Goal: Find specific page/section: Find specific page/section

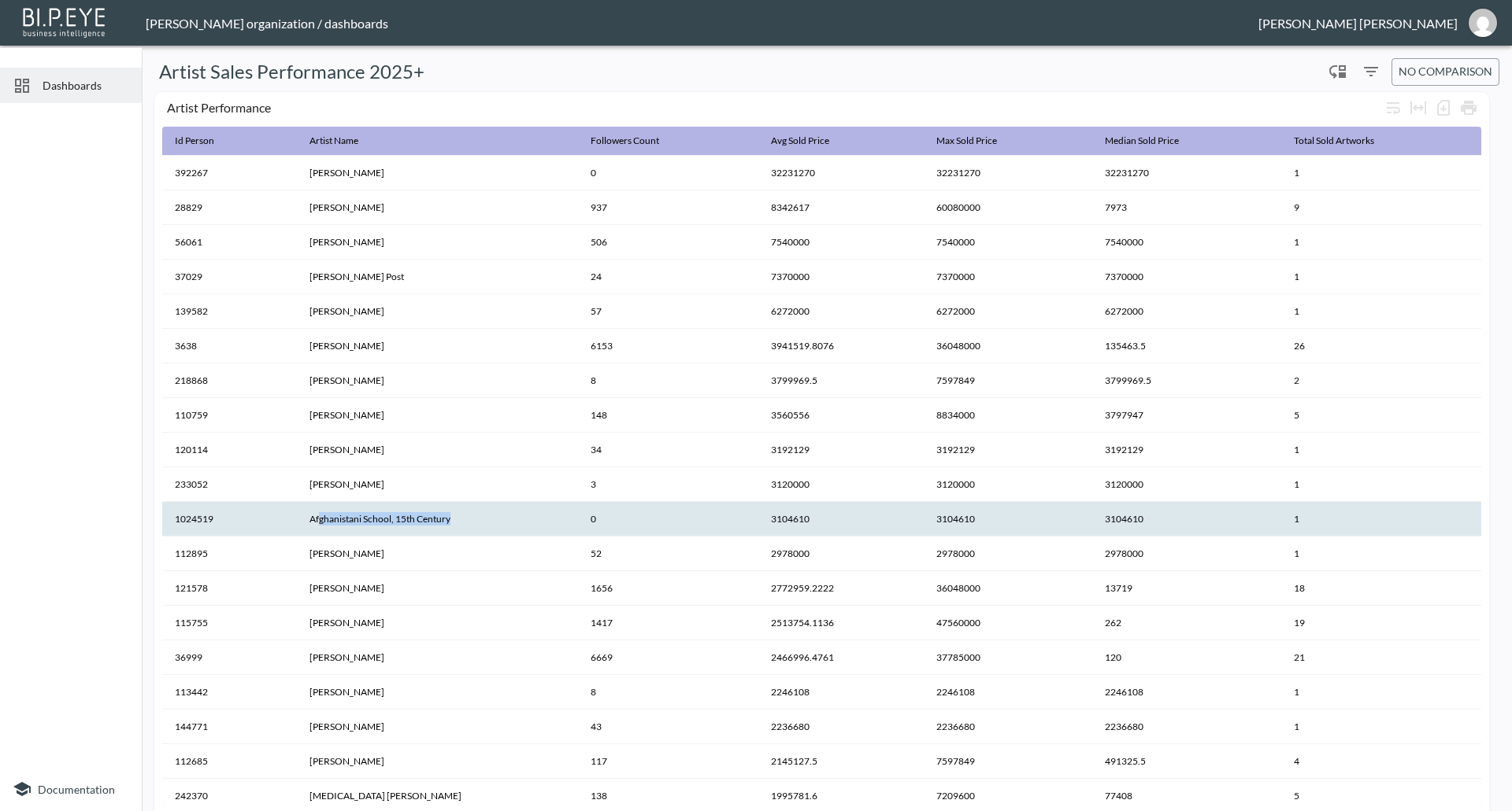
drag, startPoint x: 463, startPoint y: 526, endPoint x: 320, endPoint y: 521, distance: 143.1
click at [320, 521] on th "Afghanistani School, 15th Century" at bounding box center [437, 519] width 281 height 34
click at [349, 521] on th "Afghanistani School, 15th Century" at bounding box center [437, 519] width 281 height 34
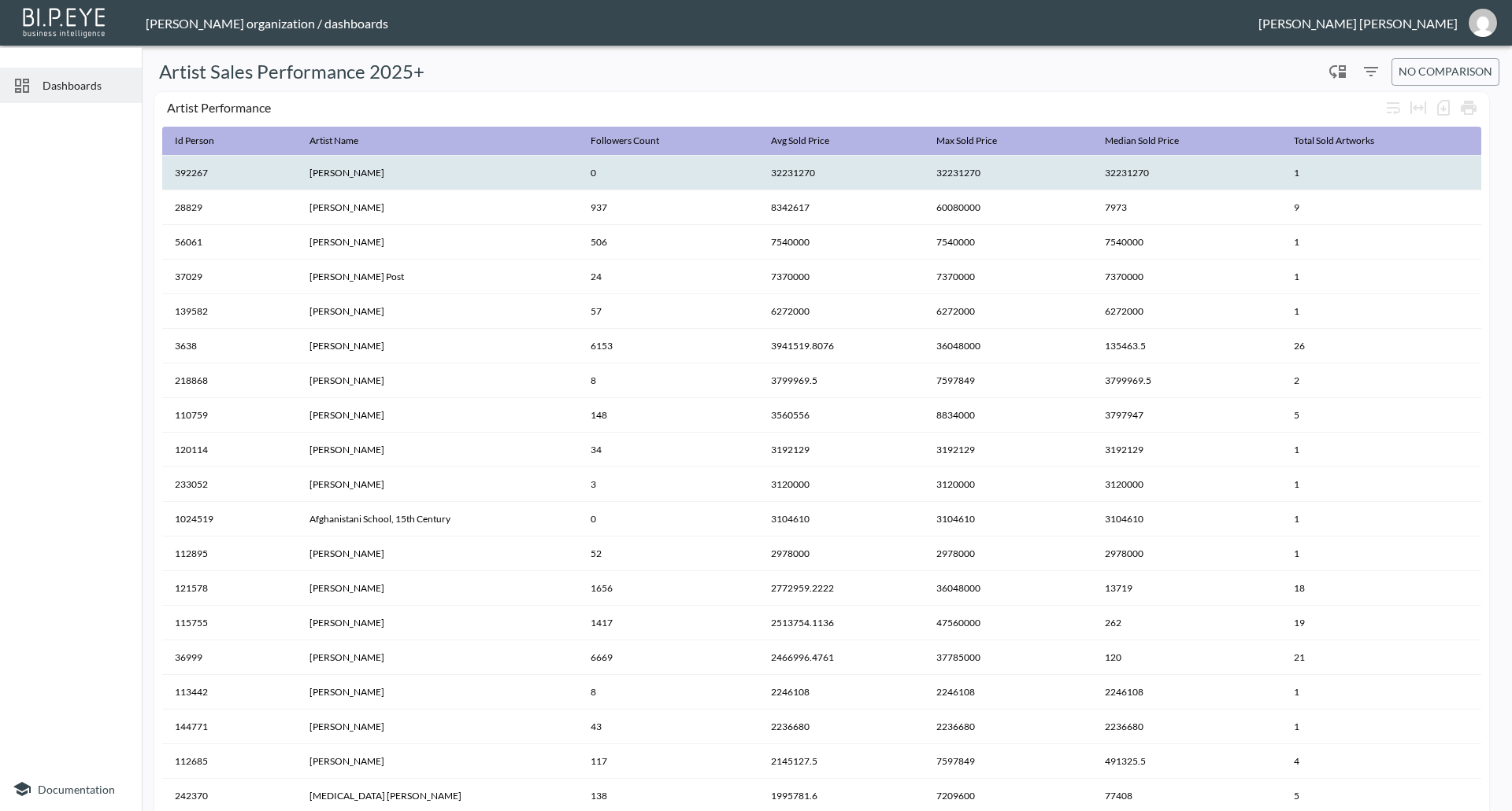
scroll to position [216, 0]
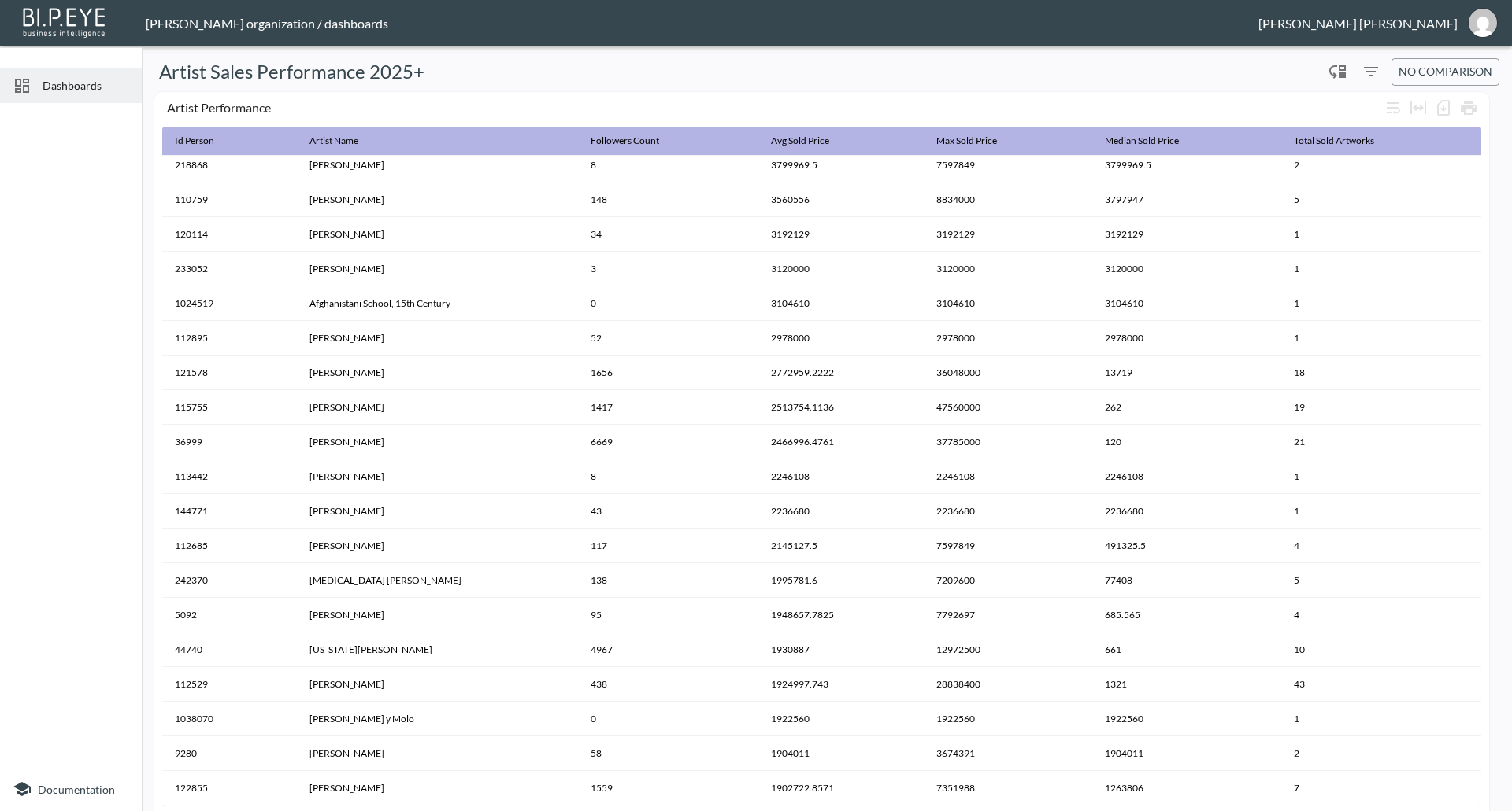
click at [85, 87] on span "Dashboards" at bounding box center [86, 85] width 87 height 16
click at [191, 22] on div "[PERSON_NAME] organization / dashboards" at bounding box center [703, 23] width 1113 height 15
click at [1479, 30] on img "jessica@mutualart.com" at bounding box center [1482, 23] width 29 height 29
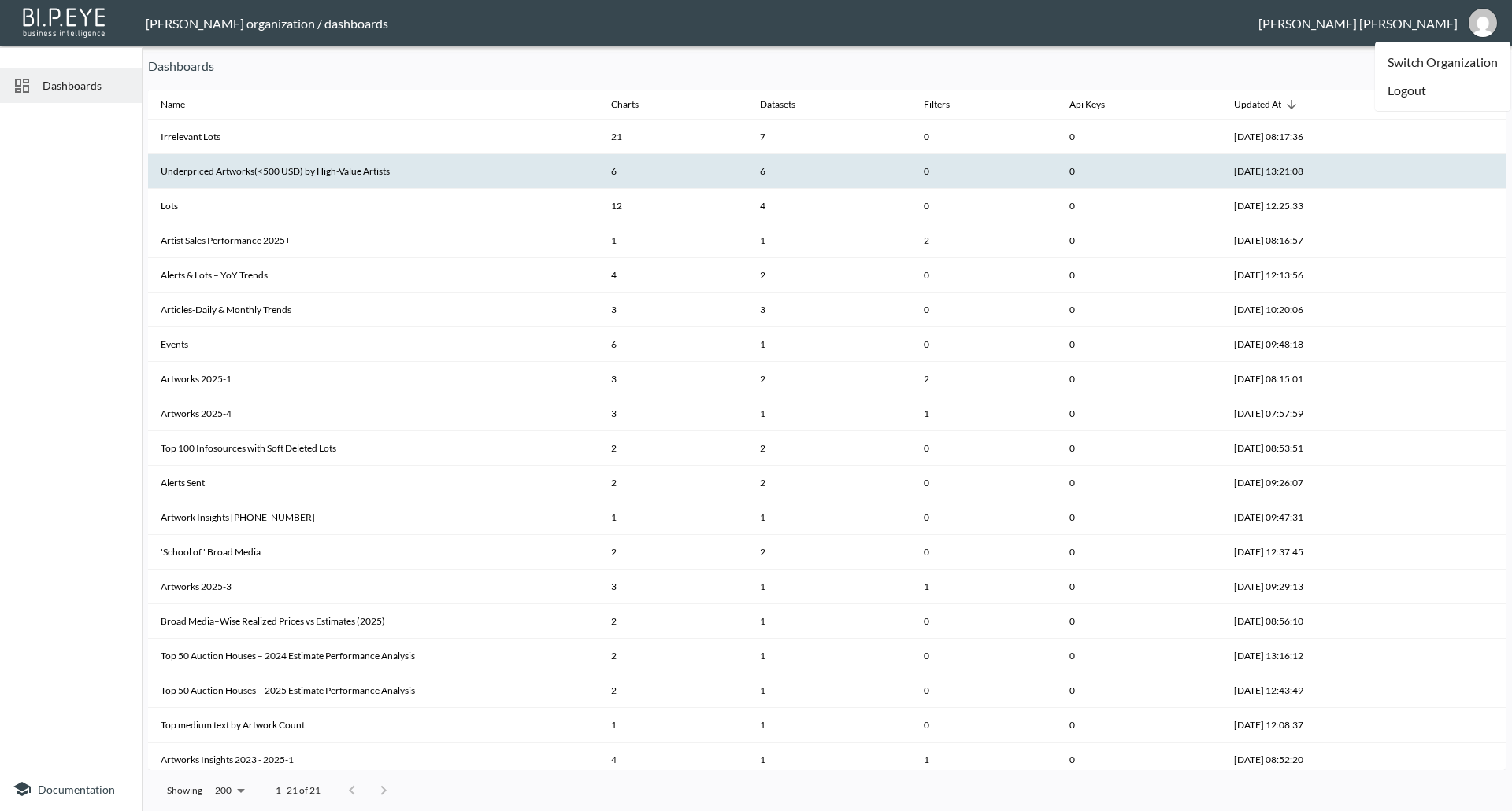
click at [330, 177] on th "Underpriced Artworks(<500 USD) by High-Value Artists" at bounding box center [373, 172] width 451 height 34
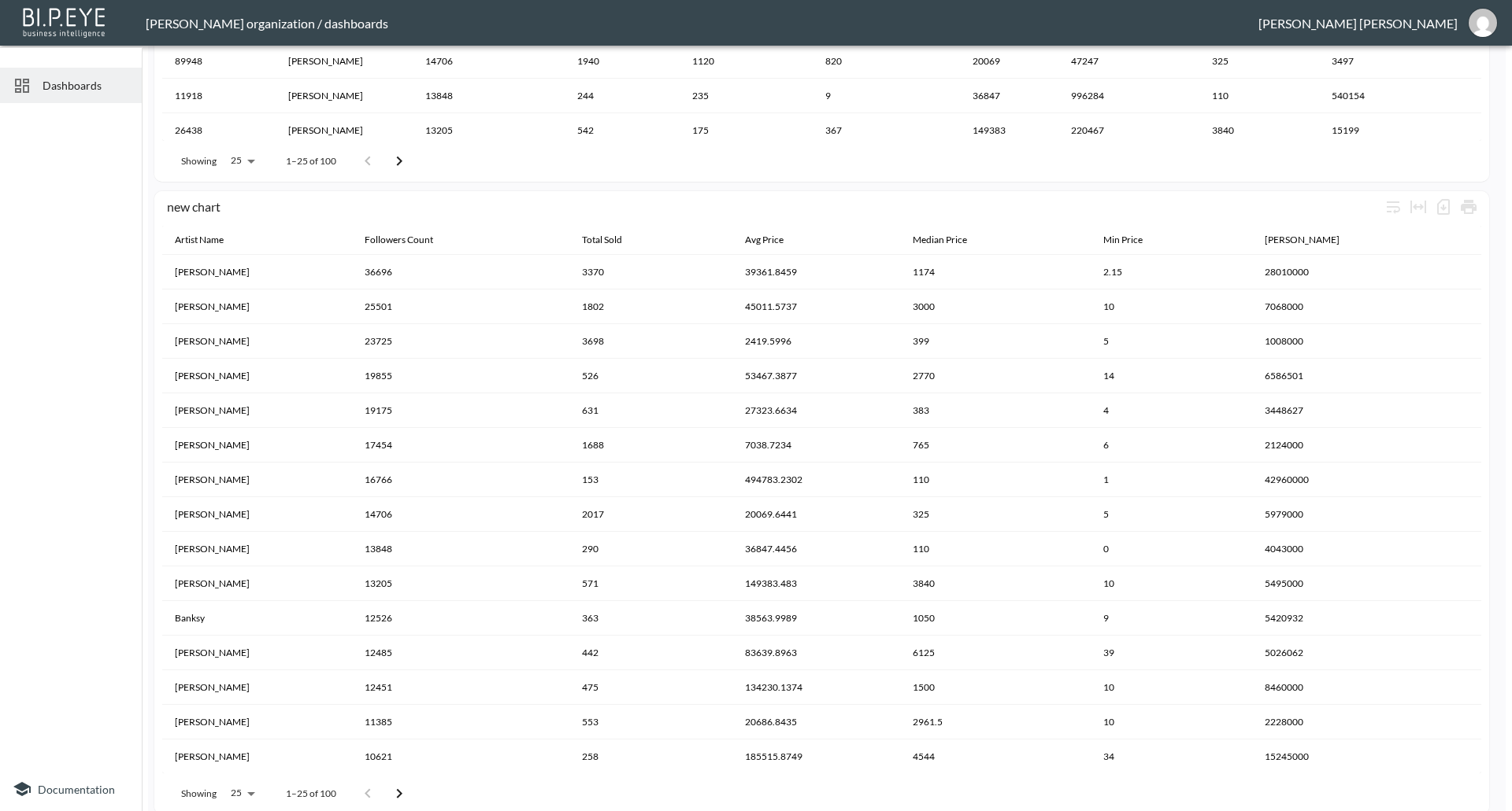
scroll to position [3588, 0]
